Goal: Task Accomplishment & Management: Manage account settings

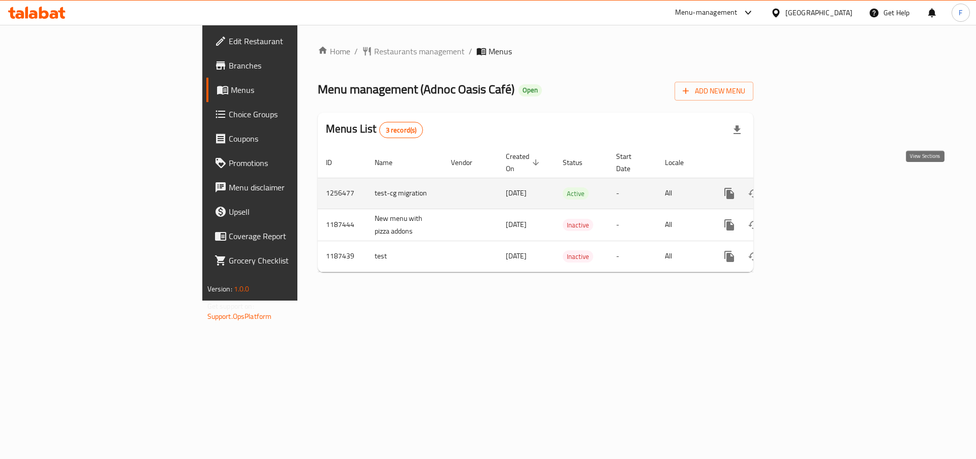
click at [809, 188] on icon "enhanced table" at bounding box center [802, 194] width 12 height 12
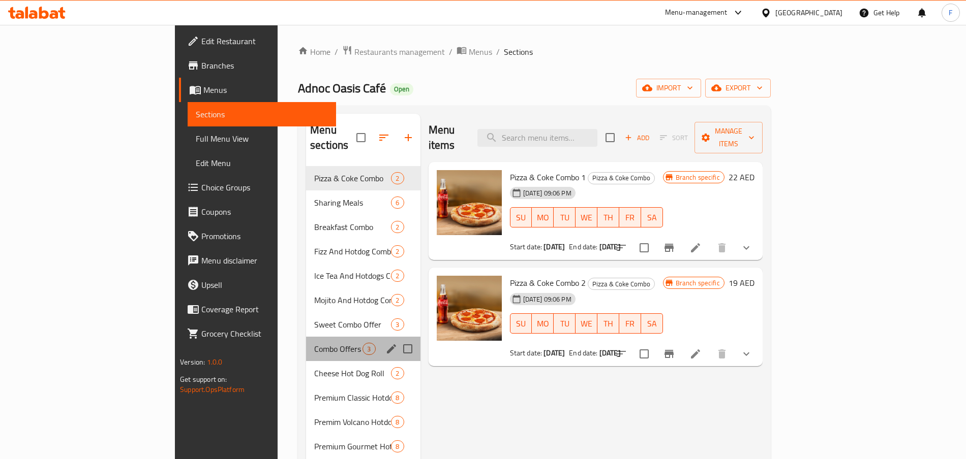
click at [306, 337] on div "Combo Offers 3" at bounding box center [363, 349] width 114 height 24
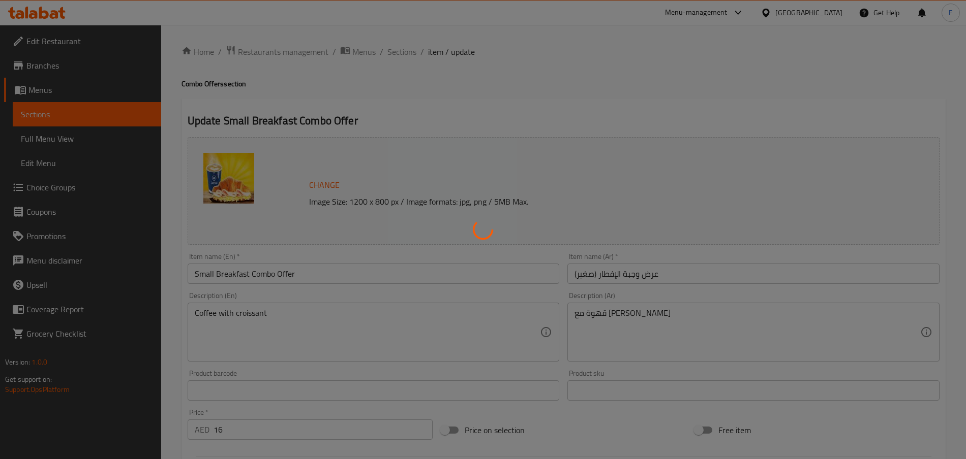
type input "اختيارك من الكرواسون :"
type input "1"
type input "إختيارك من حبوب القهوة:"
type input "1"
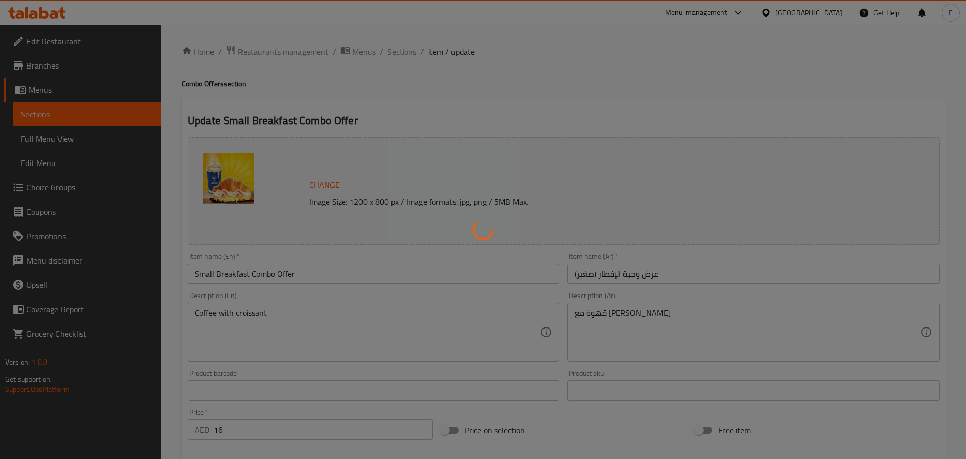
type input "1"
type input "اختيارك من القهوة:"
type input "1"
type input "إختيارك من الحليب:"
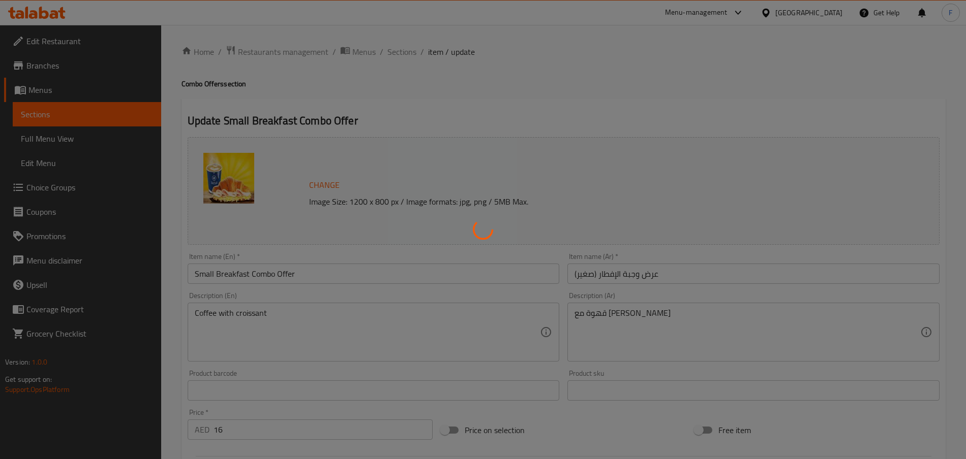
type input "1"
type input "إختيارك من السكر:"
type input "1"
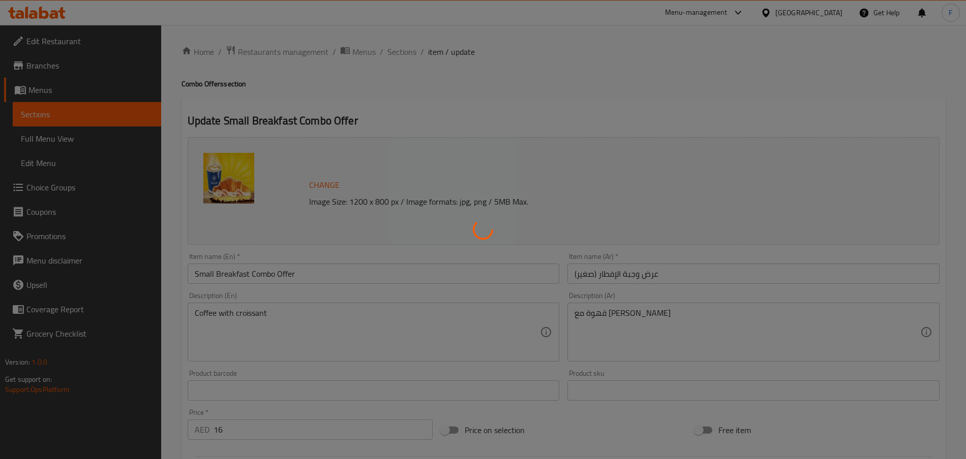
type input "الإضافات:"
type input "0"
type input "8"
